Goal: Information Seeking & Learning: Understand process/instructions

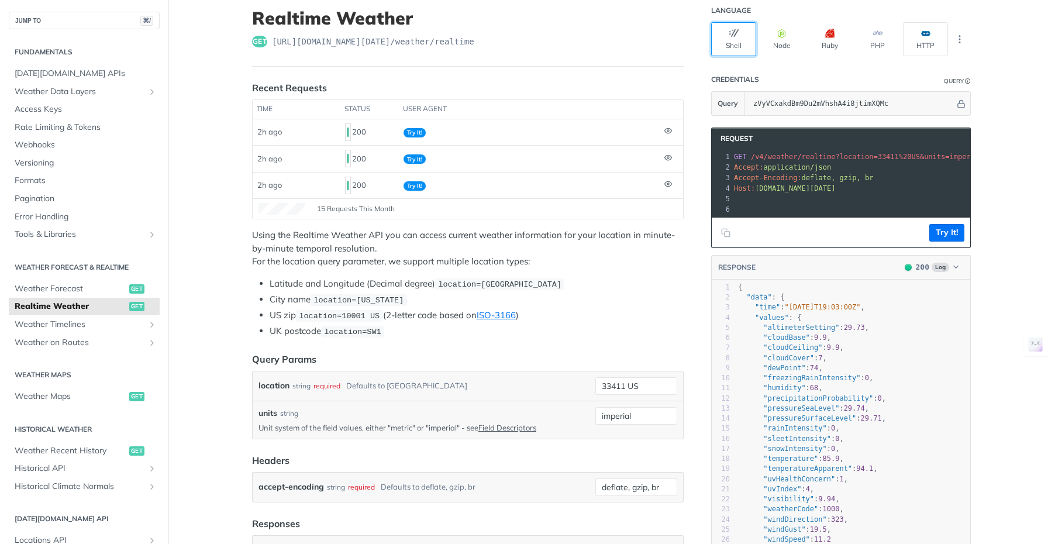
click at [731, 39] on button "Shell" at bounding box center [733, 39] width 45 height 34
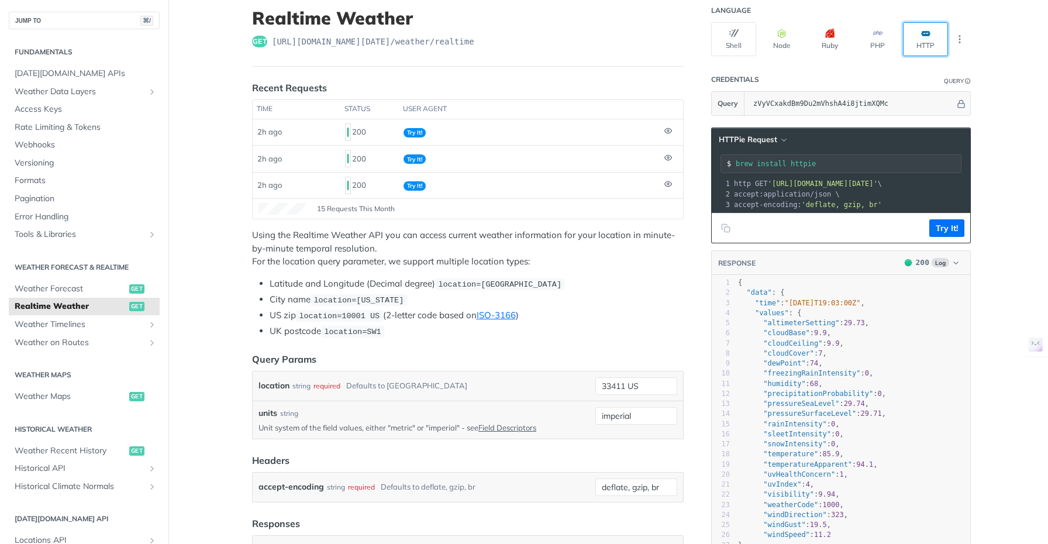
click at [931, 37] on span "button" at bounding box center [931, 33] width 0 height 9
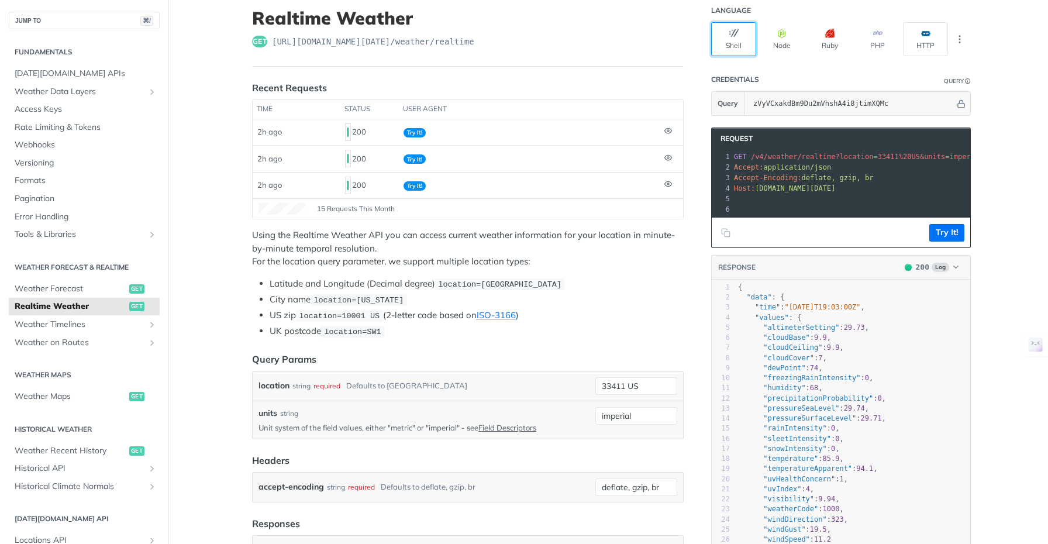
click at [725, 40] on button "Shell" at bounding box center [733, 39] width 45 height 34
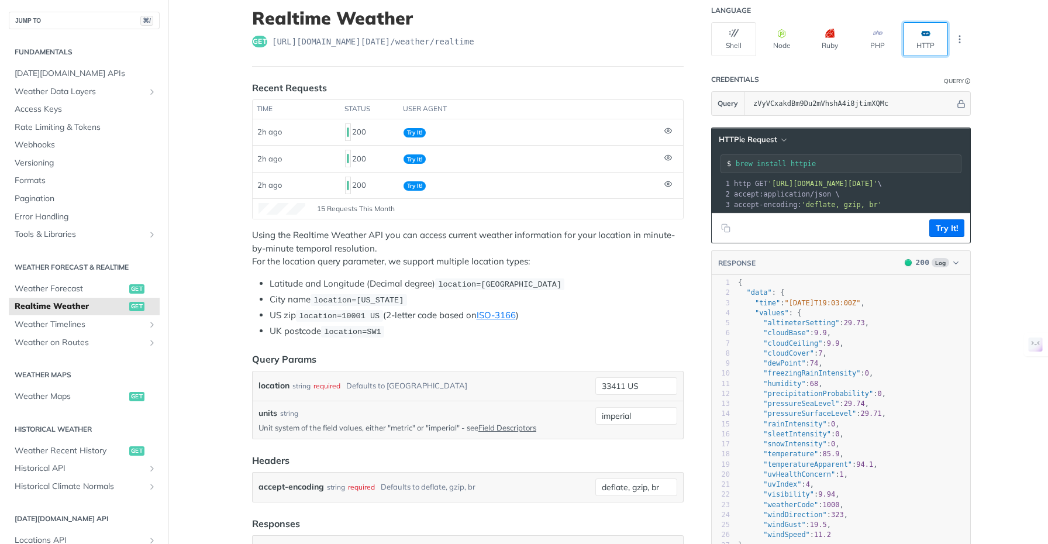
click at [924, 39] on button "HTTP" at bounding box center [925, 39] width 45 height 34
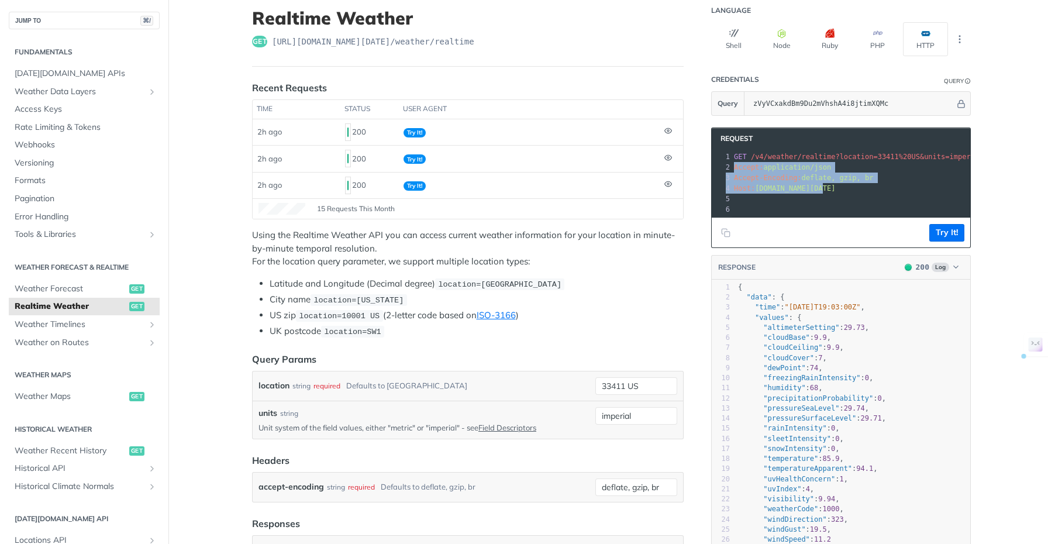
drag, startPoint x: 730, startPoint y: 167, endPoint x: 828, endPoint y: 185, distance: 99.5
click at [828, 185] on div "1 GET /v4/weather/realtime?location=33411%20US&units=imperial&apikey=zVyVCxakdB…" at bounding box center [962, 182] width 460 height 63
copy div "Accept: application/json 3 Accept-Encoding: deflate, gzip, br 4 Host: [DOMAIN_N…"
click at [893, 180] on pre "Accept-Encoding: deflate, gzip, br" at bounding box center [962, 178] width 460 height 11
drag, startPoint x: 731, startPoint y: 180, endPoint x: 880, endPoint y: 179, distance: 149.7
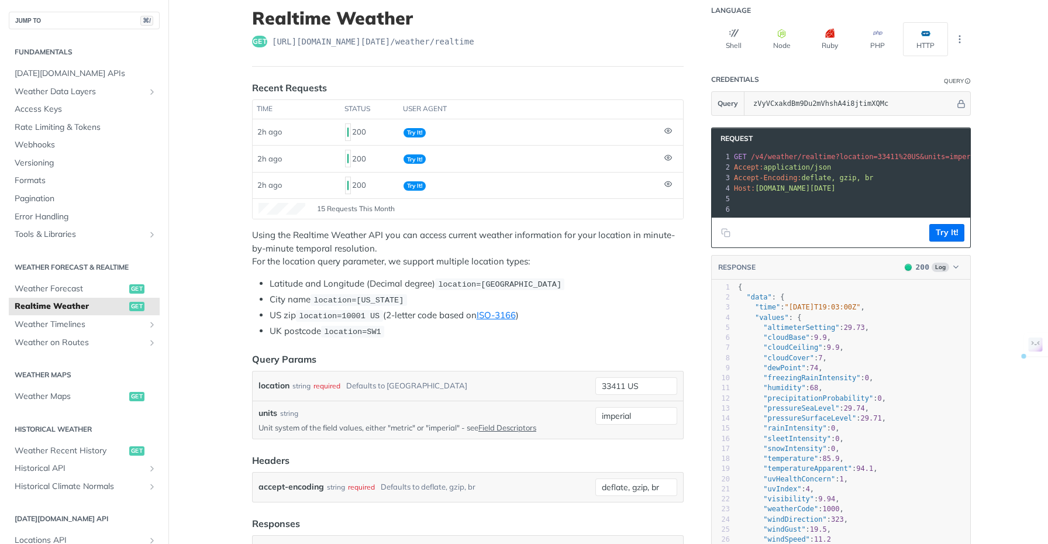
click at [880, 179] on pre "Accept-Encoding: deflate, gzip, br" at bounding box center [962, 178] width 460 height 11
copy span "Accept-Encoding: deflate, gzip, br"
